Goal: Information Seeking & Learning: Learn about a topic

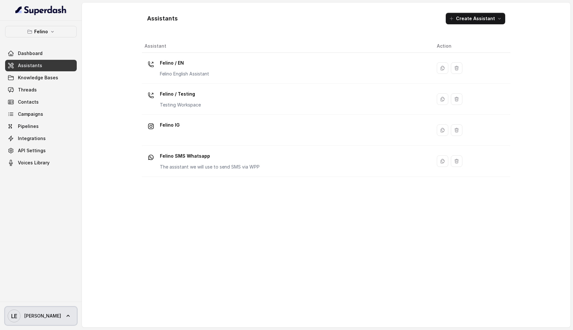
click at [51, 314] on link "LE Lucas" at bounding box center [41, 316] width 72 height 18
click at [51, 301] on div "Logout" at bounding box center [40, 297] width 54 height 8
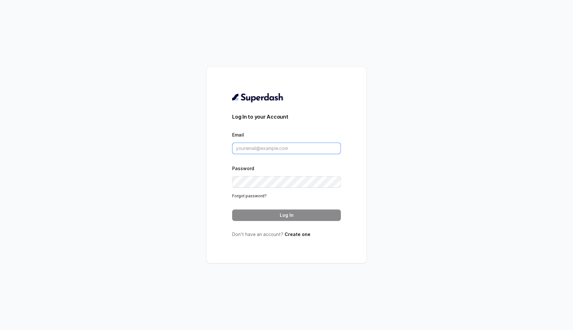
click at [260, 145] on input "Email" at bounding box center [286, 149] width 109 height 12
click at [253, 145] on input "Email" at bounding box center [286, 149] width 109 height 12
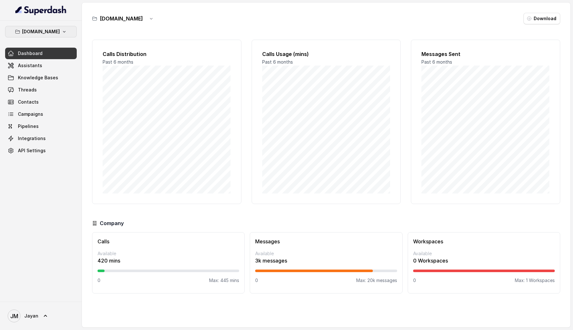
click at [63, 35] on button "Insure.One" at bounding box center [41, 32] width 72 height 12
click at [150, 112] on div "Insure.One Dashboard Assistants Knowledge Bases Threads Contacts Campaigns Pipe…" at bounding box center [286, 165] width 573 height 330
click at [24, 113] on span "Campaigns" at bounding box center [30, 114] width 25 height 6
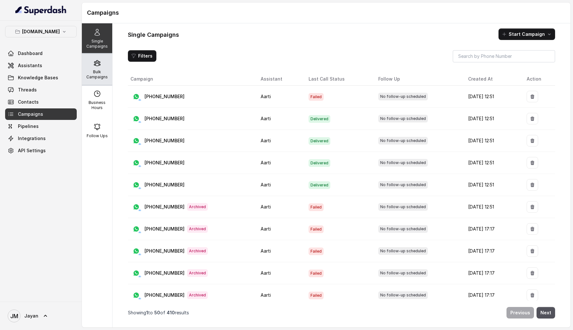
click at [93, 72] on p "Bulk Campaigns" at bounding box center [96, 74] width 25 height 10
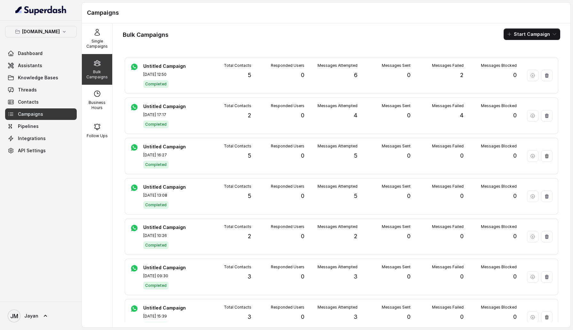
click at [208, 53] on div "Bulk Campaigns Start Campaign Untitled Campaign Sep 23, 2025, 12:50 Completed T…" at bounding box center [342, 175] width 458 height 304
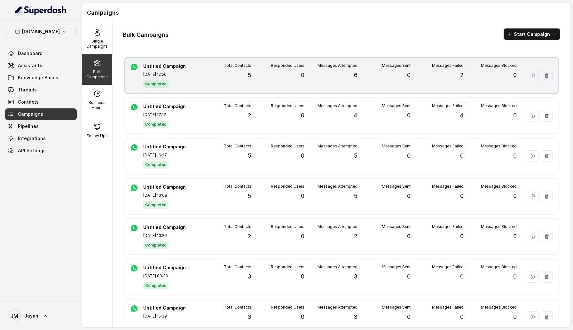
click at [203, 85] on div "Total Contacts 5" at bounding box center [224, 75] width 53 height 25
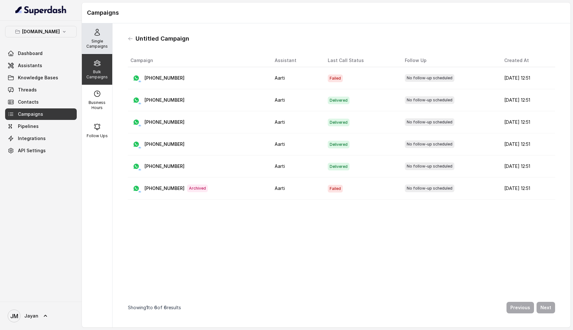
click at [98, 48] on p "Single Campaigns" at bounding box center [96, 44] width 25 height 10
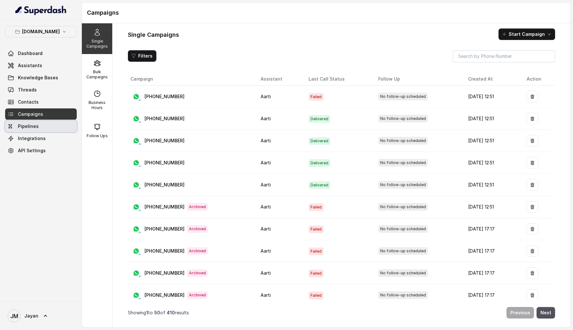
click at [43, 130] on link "Pipelines" at bounding box center [41, 127] width 72 height 12
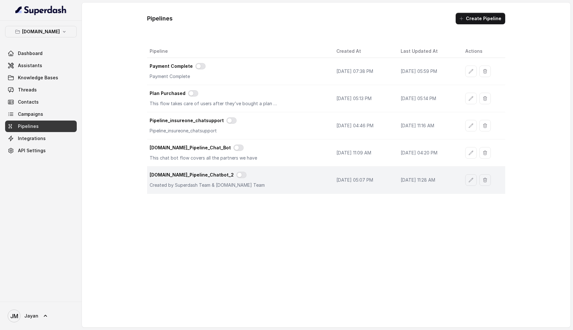
click at [179, 178] on div "Insure.One_Pipeline_Chatbot_2" at bounding box center [238, 176] width 176 height 8
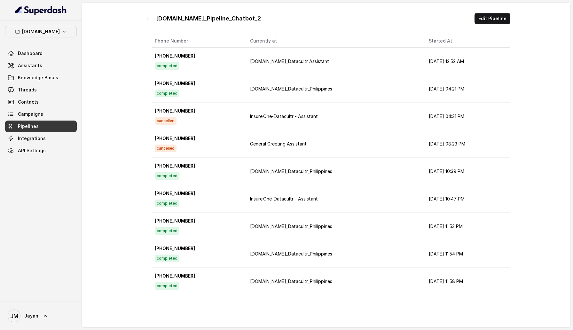
click at [183, 57] on p "+919967159549" at bounding box center [197, 56] width 85 height 6
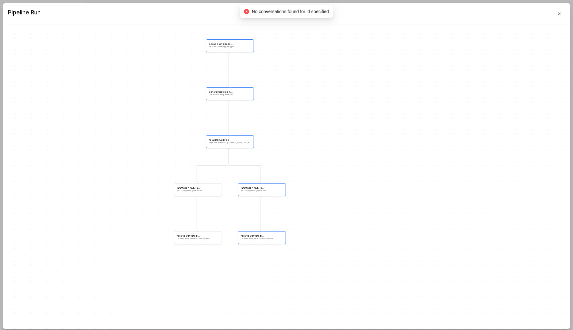
drag, startPoint x: 270, startPoint y: 247, endPoint x: 192, endPoint y: 96, distance: 170.4
click at [192, 96] on div "Inbound Whatsapp Trigger Inbound Whatsapp Trigger General Greeting Assistant Ge…" at bounding box center [286, 177] width 567 height 304
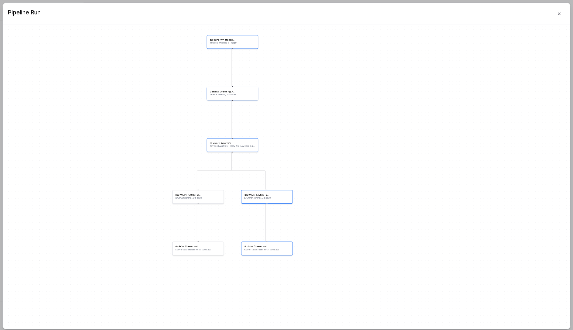
click at [269, 254] on div "Archive Conversation Conversation reset for this contact" at bounding box center [267, 249] width 52 height 14
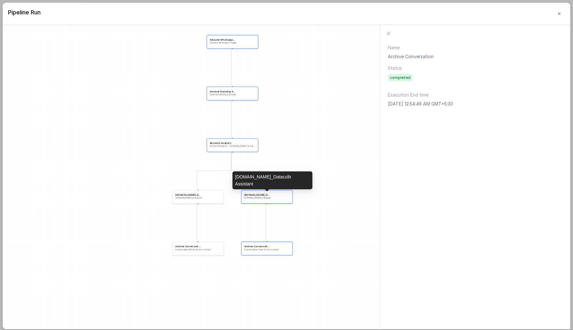
click at [267, 194] on span "Insure.One_Datacultr Assistant" at bounding box center [257, 195] width 26 height 4
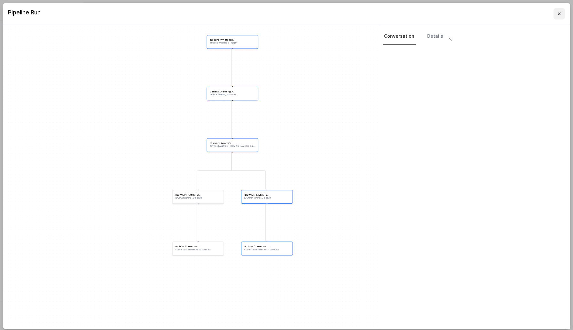
click at [560, 17] on button "button" at bounding box center [559, 14] width 12 height 12
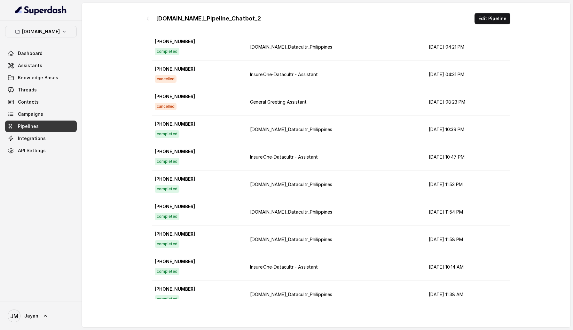
scroll to position [45, 0]
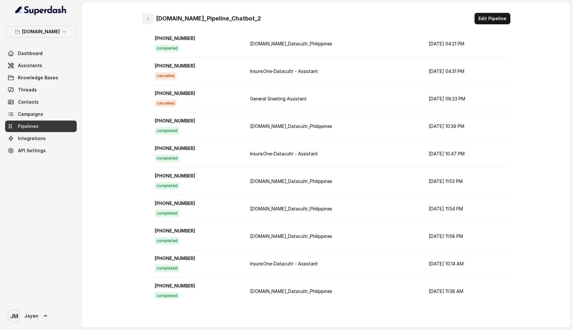
click at [147, 18] on icon "button" at bounding box center [147, 18] width 5 height 5
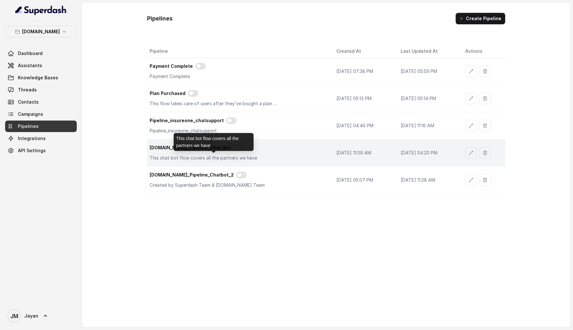
click at [182, 157] on p "This chat bot flow covers all the partners we have" at bounding box center [214, 158] width 128 height 6
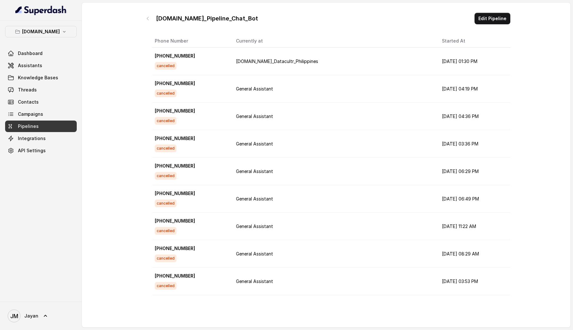
click at [183, 56] on p "+919986372135" at bounding box center [190, 56] width 71 height 6
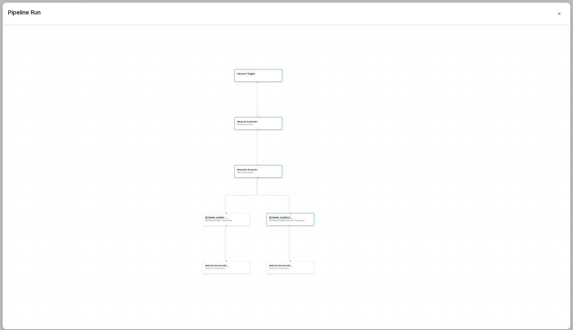
drag, startPoint x: 287, startPoint y: 230, endPoint x: 215, endPoint y: 115, distance: 135.8
click at [215, 115] on div "Inbound Trigger General Assistant General Assistant Keyword Analysis Keyword An…" at bounding box center [286, 177] width 567 height 304
click at [559, 17] on button "button" at bounding box center [559, 14] width 12 height 12
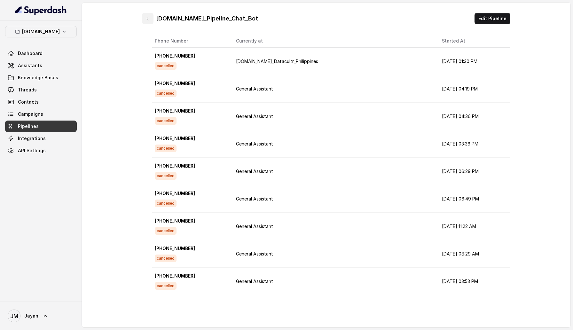
click at [152, 20] on button "button" at bounding box center [148, 19] width 12 height 12
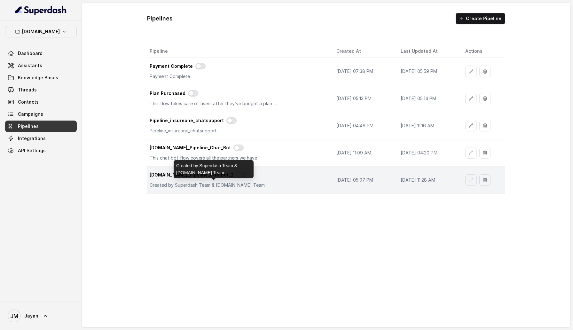
click at [192, 184] on p "Created by Superdash Team & Insure.One Team" at bounding box center [214, 185] width 128 height 6
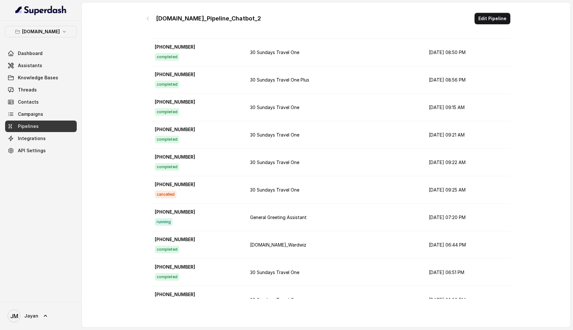
scroll to position [1949, 0]
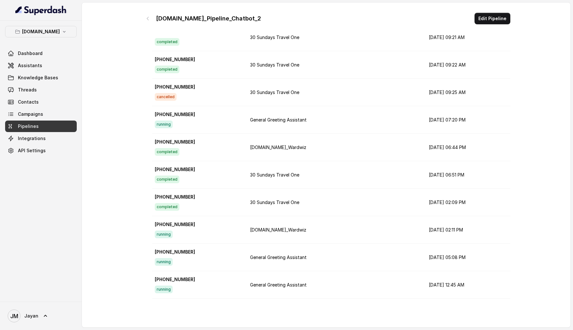
click at [188, 284] on div "+918114420904 running" at bounding box center [197, 284] width 85 height 17
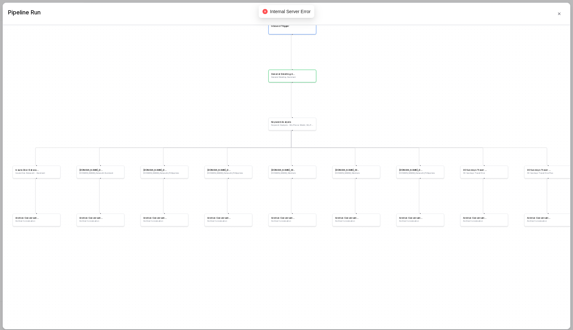
drag, startPoint x: 204, startPoint y: 252, endPoint x: 185, endPoint y: 63, distance: 189.3
click at [185, 63] on div "Inbound Trigger General Greeting Assistant General Greeting Assistant Keyword A…" at bounding box center [286, 177] width 567 height 304
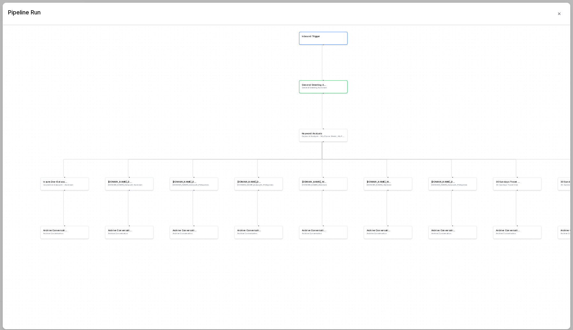
drag, startPoint x: 172, startPoint y: 238, endPoint x: 198, endPoint y: 245, distance: 27.4
click at [198, 245] on div "Inbound Trigger General Greeting Assistant General Greeting Assistant Keyword A…" at bounding box center [286, 177] width 567 height 304
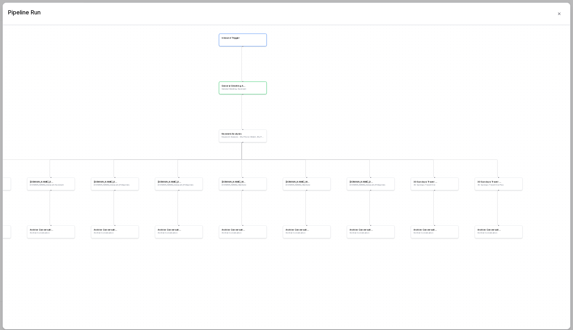
drag, startPoint x: 214, startPoint y: 265, endPoint x: 152, endPoint y: 266, distance: 61.4
click at [152, 266] on div "Inbound Trigger General Greeting Assistant General Greeting Assistant Keyword A…" at bounding box center [286, 177] width 567 height 304
click at [561, 15] on icon "button" at bounding box center [559, 13] width 5 height 5
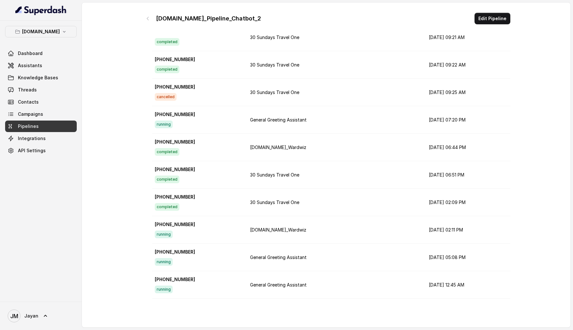
click at [201, 205] on div "completed" at bounding box center [197, 207] width 85 height 8
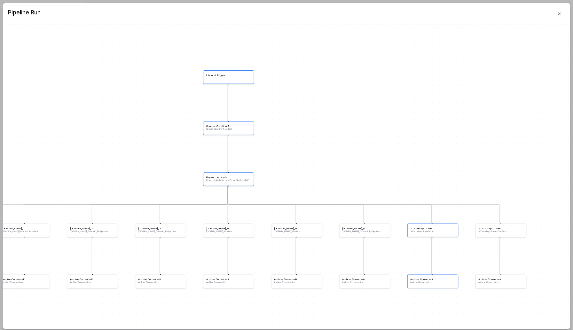
drag, startPoint x: 211, startPoint y: 274, endPoint x: 187, endPoint y: 113, distance: 162.9
click at [187, 113] on div "Inbound Trigger General Greeting Assistant General Greeting Assistant Keyword A…" at bounding box center [286, 177] width 567 height 304
click at [232, 76] on div "Inbound Trigger" at bounding box center [228, 76] width 45 height 4
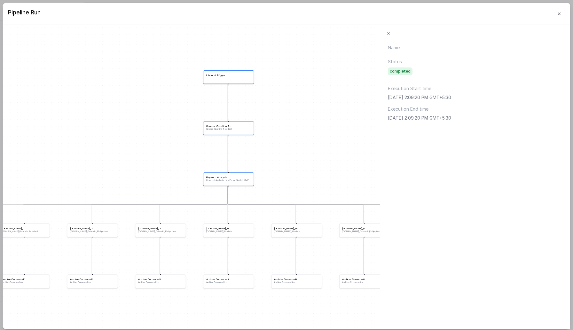
click at [240, 124] on div "General Greeting Assistant" at bounding box center [228, 126] width 45 height 4
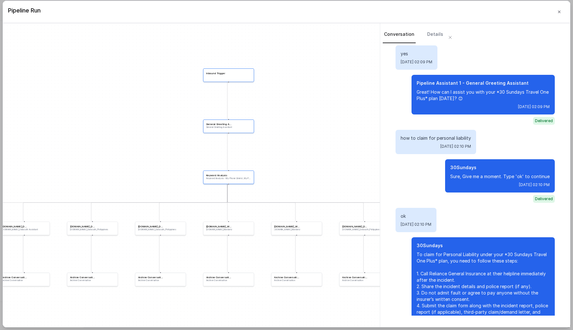
scroll to position [0, 0]
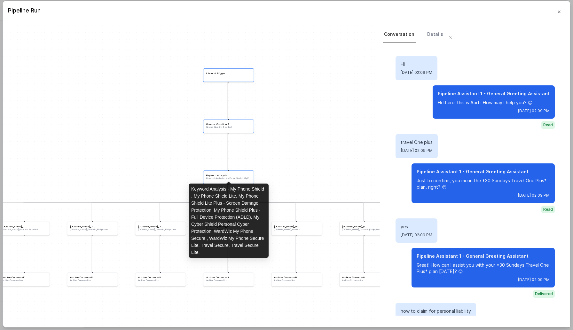
click at [239, 177] on p "Keyword Analysis - My Phone Shield , My Phone Shield Lite, My Phone Shield Lite…" at bounding box center [228, 178] width 45 height 3
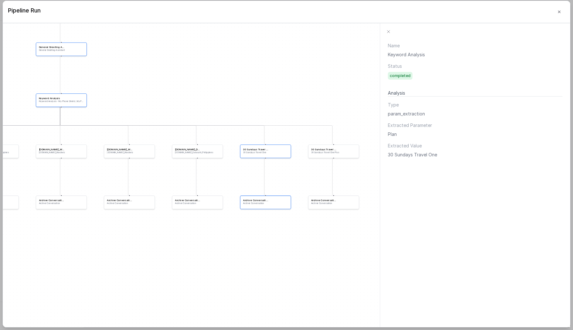
drag, startPoint x: 319, startPoint y: 249, endPoint x: 148, endPoint y: 171, distance: 187.7
click at [148, 171] on div "Inbound Trigger General Greeting Assistant General Greeting Assistant Keyword A…" at bounding box center [191, 175] width 377 height 304
click at [560, 9] on icon "button" at bounding box center [559, 11] width 5 height 5
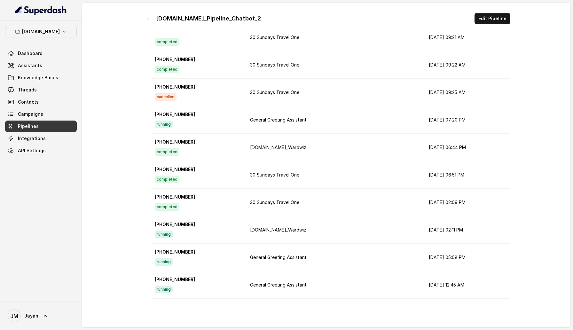
click at [155, 17] on div "Insure.One_Pipeline_Chatbot_2" at bounding box center [201, 19] width 119 height 12
click at [151, 17] on button "button" at bounding box center [148, 19] width 12 height 12
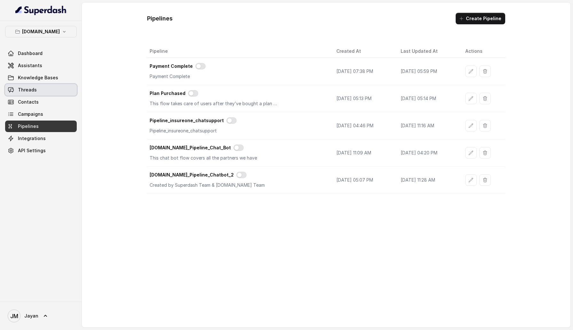
click at [37, 86] on link "Threads" at bounding box center [41, 90] width 72 height 12
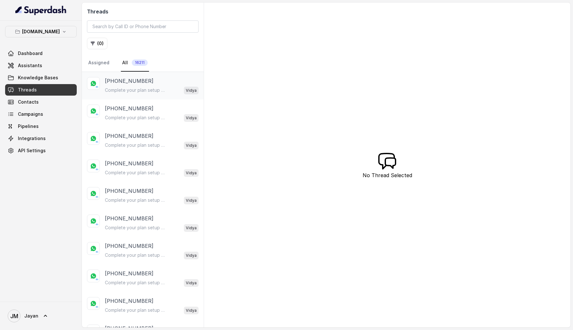
click at [111, 89] on p "Complete your plan setup You left your membership setup midway. Tap to continue…" at bounding box center [135, 90] width 61 height 6
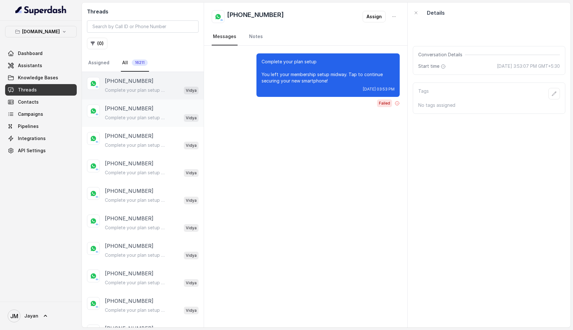
click at [127, 117] on p "Complete your plan setup You left your membership setup midway. Tap to continue…" at bounding box center [135, 117] width 61 height 6
click at [130, 136] on p "+63883443434535" at bounding box center [129, 136] width 49 height 8
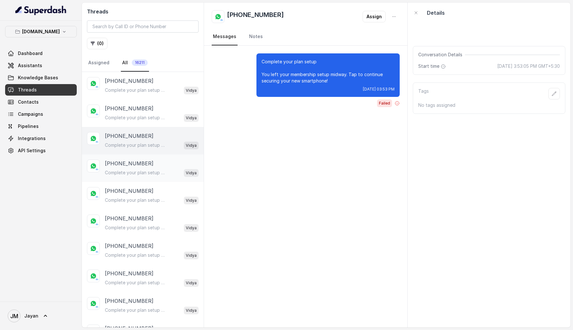
click at [135, 163] on p "+639888888989" at bounding box center [129, 164] width 49 height 8
click at [138, 197] on p "Complete your plan setup You left your membership setup midway. Tap to continue…" at bounding box center [135, 200] width 61 height 6
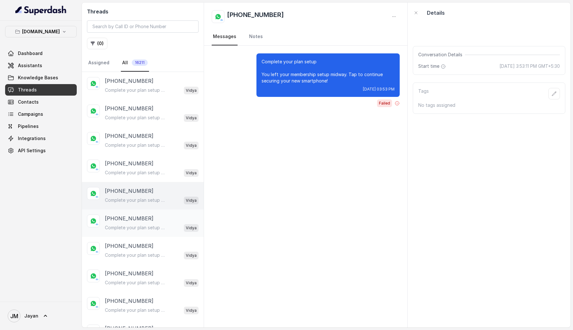
click at [140, 221] on p "+63987877787878" at bounding box center [129, 219] width 49 height 8
click at [143, 248] on p "+6396731766000" at bounding box center [129, 246] width 49 height 8
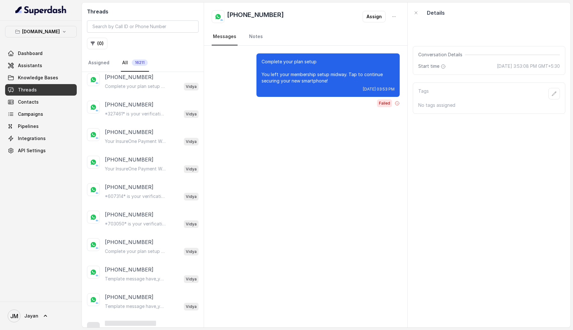
scroll to position [317, 0]
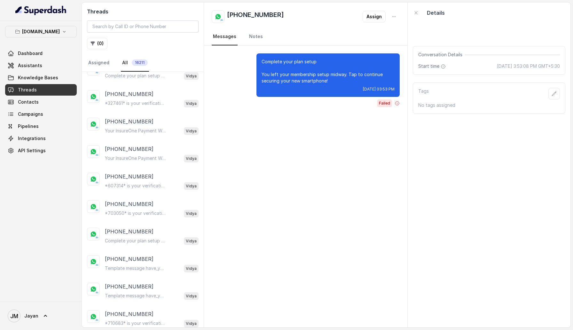
click at [145, 296] on div "Template message have_you_reviewed_your_terms_and_conditions sent Vidya" at bounding box center [152, 296] width 94 height 8
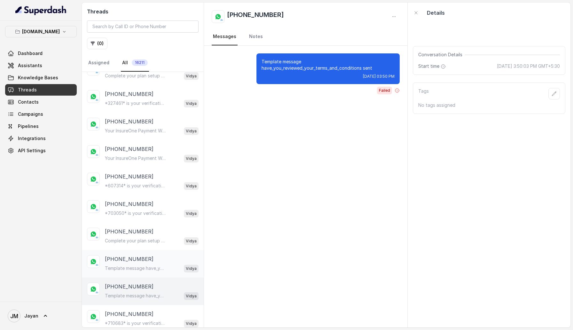
click at [156, 255] on div "+919560018120" at bounding box center [152, 259] width 94 height 8
click at [160, 228] on div "+918826755455" at bounding box center [152, 232] width 94 height 8
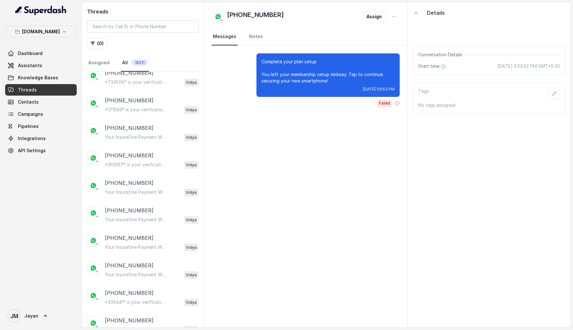
scroll to position [1412, 0]
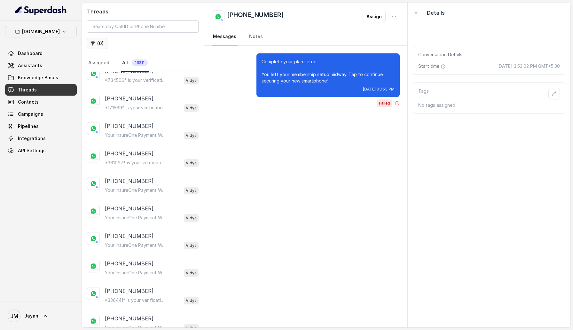
click at [101, 43] on button "( 0 )" at bounding box center [97, 44] width 20 height 12
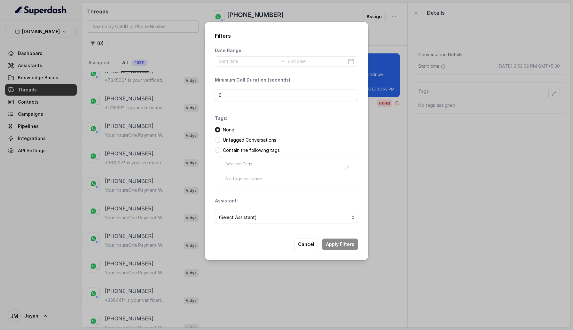
click at [248, 220] on span "(Select Assistant)" at bounding box center [284, 218] width 130 height 8
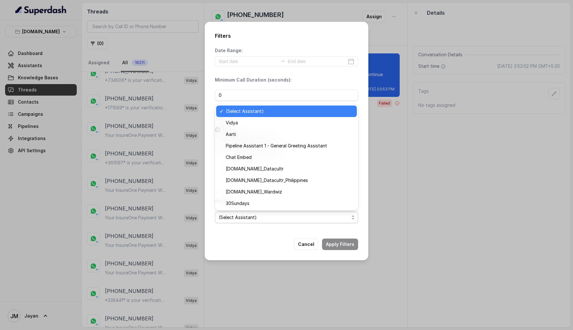
click at [284, 256] on div "Filters Date Range: Minimum Call Duration (seconds): 0 Tags: None Untagged Conv…" at bounding box center [287, 141] width 164 height 238
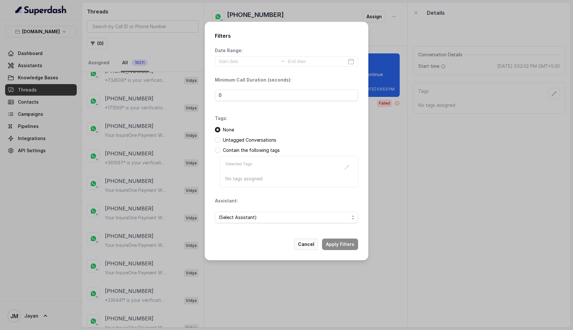
click at [302, 248] on button "Cancel" at bounding box center [306, 244] width 24 height 12
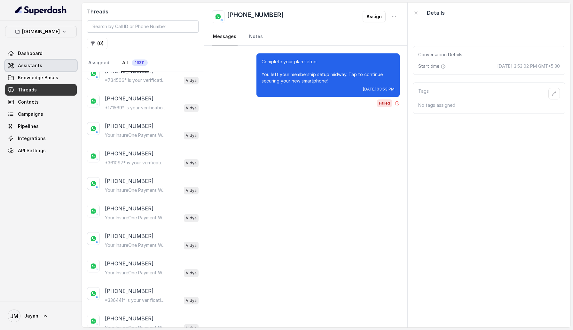
click at [23, 66] on span "Assistants" at bounding box center [30, 65] width 24 height 6
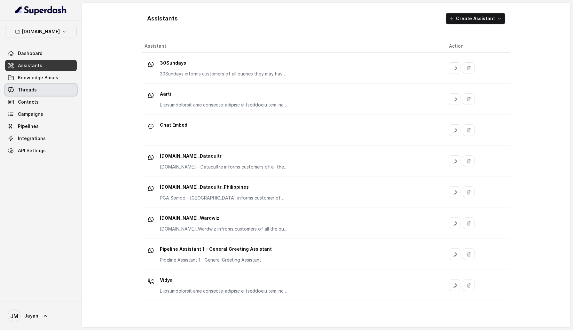
click at [41, 92] on link "Threads" at bounding box center [41, 90] width 72 height 12
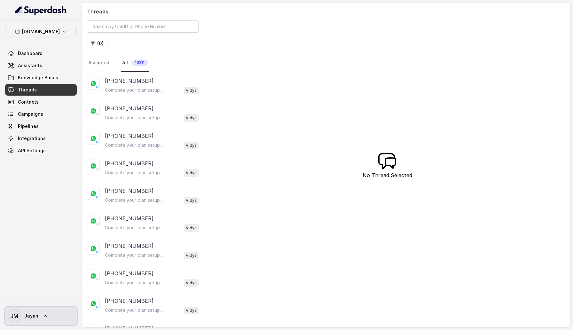
click at [43, 313] on icon at bounding box center [45, 316] width 6 height 6
click at [55, 295] on div "Logout" at bounding box center [40, 297] width 54 height 8
